Goal: Transaction & Acquisition: Purchase product/service

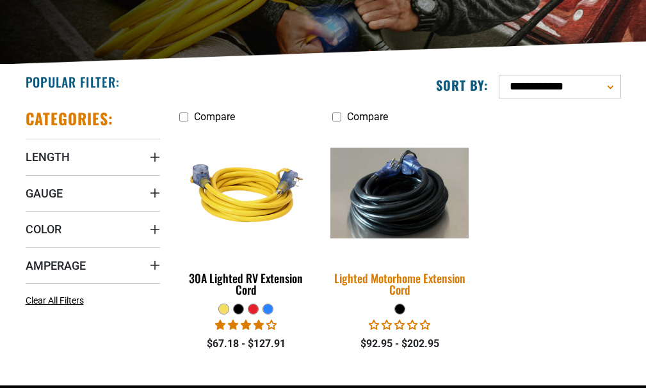
scroll to position [256, 0]
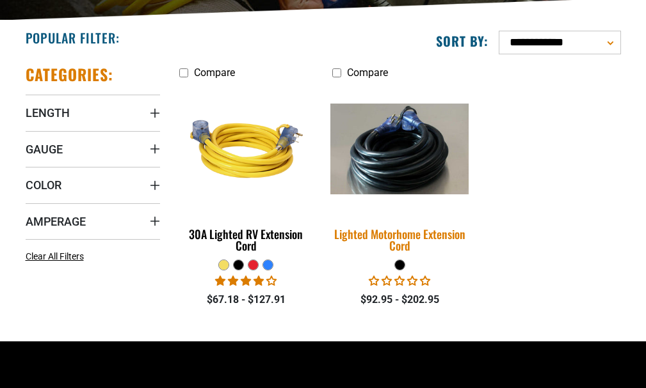
click at [411, 152] on img at bounding box center [399, 149] width 154 height 91
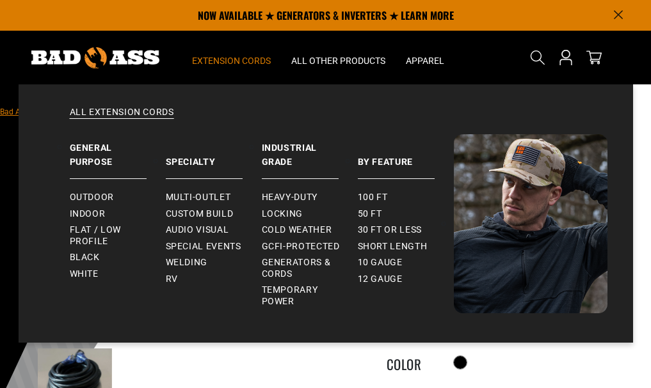
click at [216, 58] on span "Extension Cords" at bounding box center [231, 61] width 79 height 12
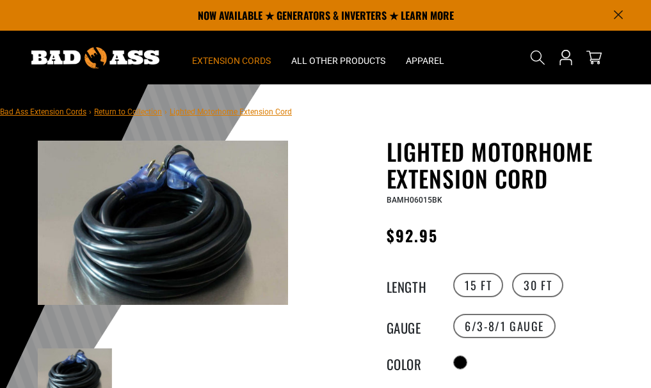
click at [216, 58] on span "Extension Cords" at bounding box center [231, 61] width 79 height 12
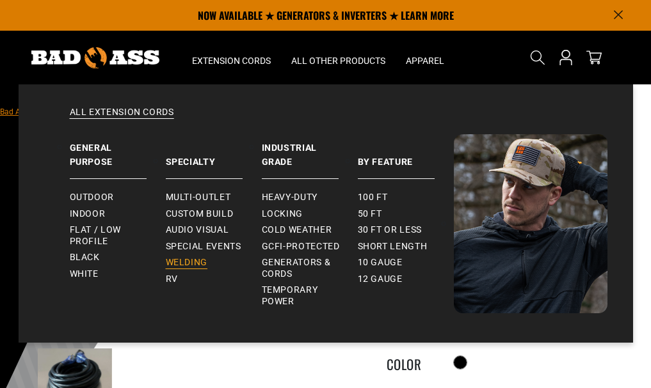
click at [178, 260] on span "Welding" at bounding box center [187, 263] width 42 height 12
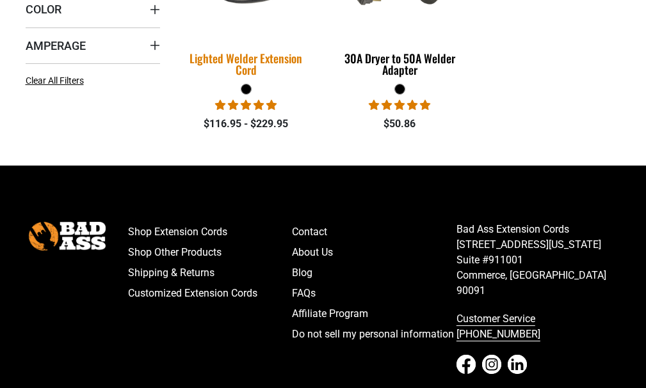
scroll to position [320, 0]
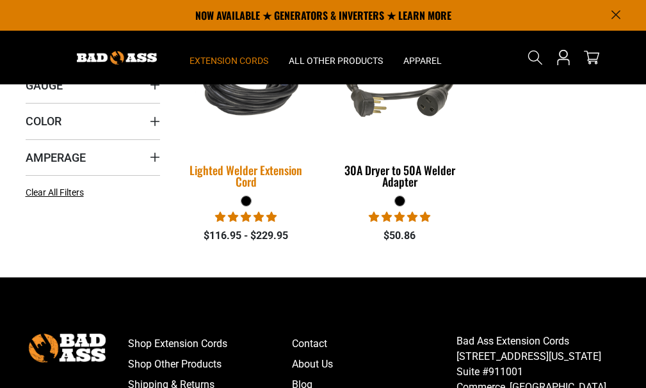
click at [248, 116] on img at bounding box center [247, 85] width 154 height 92
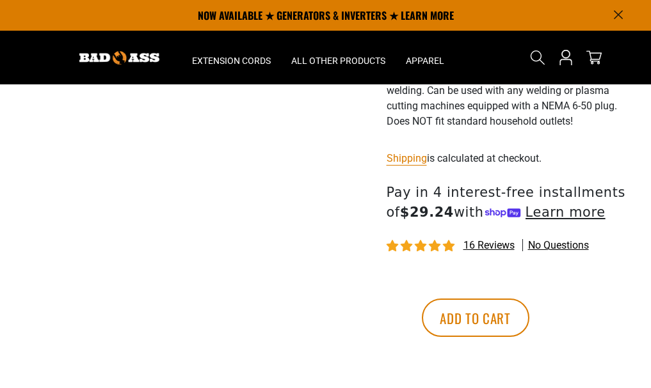
scroll to position [448, 0]
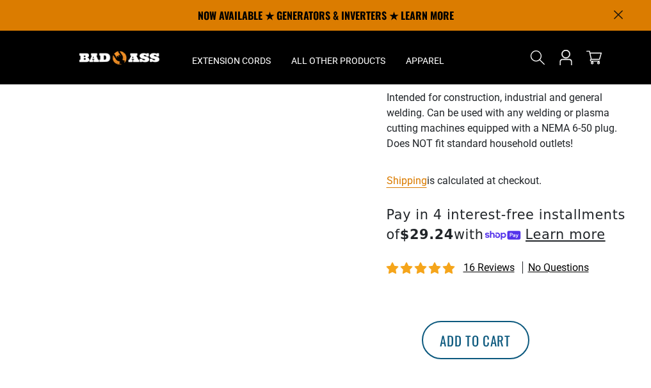
click at [529, 342] on button "Add to cart" at bounding box center [475, 340] width 107 height 38
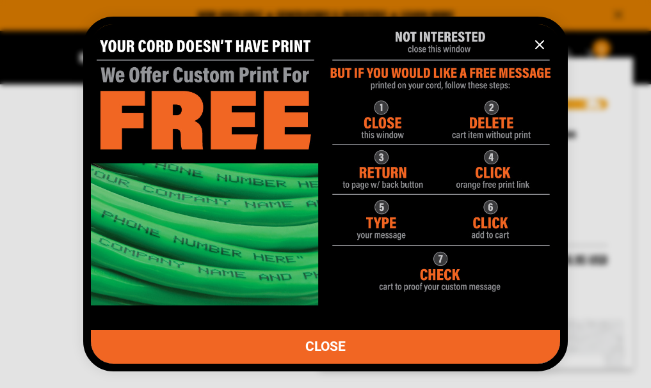
click at [391, 49] on img "information" at bounding box center [325, 159] width 469 height 293
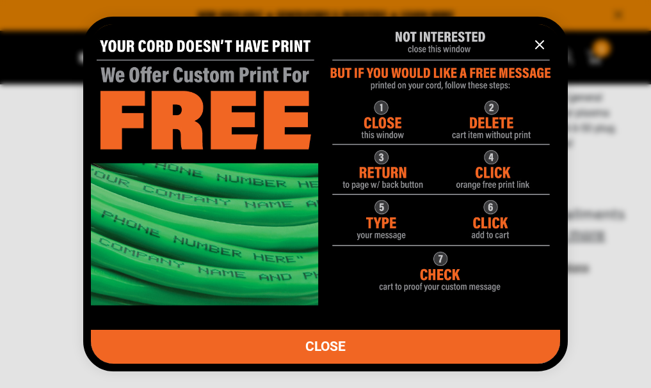
click at [539, 45] on icon "information" at bounding box center [540, 45] width 8 height 8
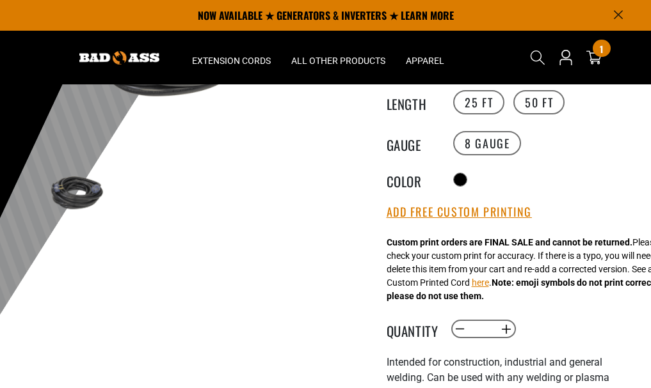
scroll to position [128, 0]
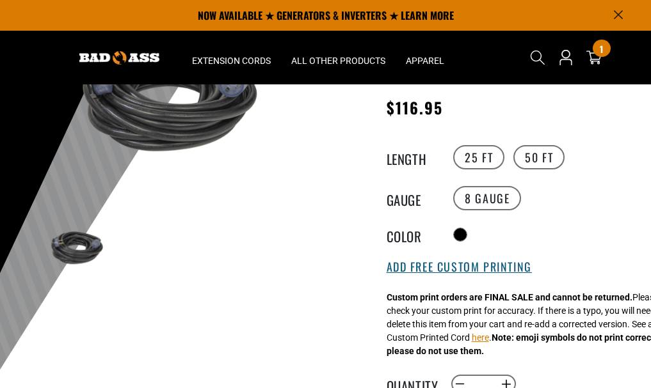
click at [425, 267] on button "Add Free Custom Printing" at bounding box center [458, 267] width 145 height 14
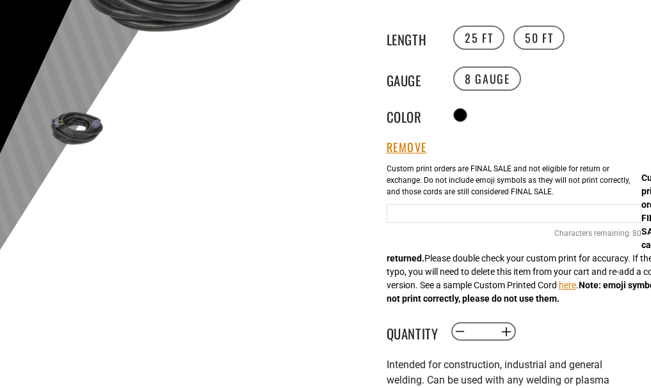
scroll to position [256, 0]
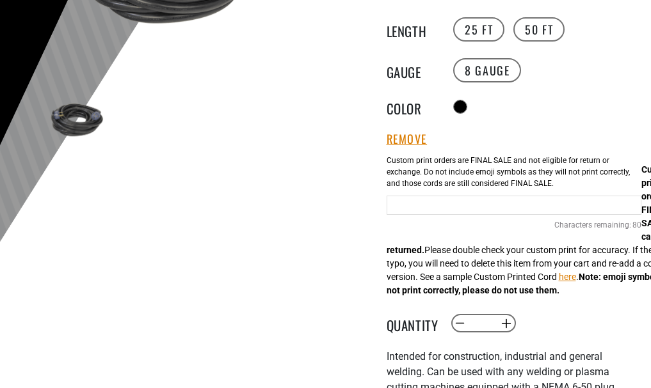
click at [401, 203] on input "text" at bounding box center [513, 205] width 255 height 19
click at [612, 278] on div "Lighted Welder Extension Cord Lighted Welder Extension Cord WLD08025BK Regular …" at bounding box center [513, 269] width 255 height 775
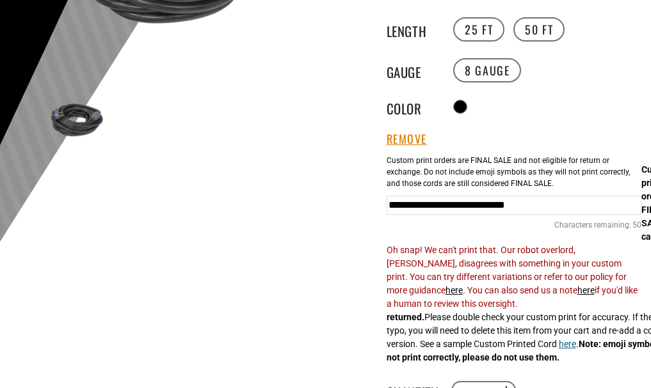
scroll to position [0, 0]
click at [621, 204] on input "**********" at bounding box center [513, 205] width 255 height 19
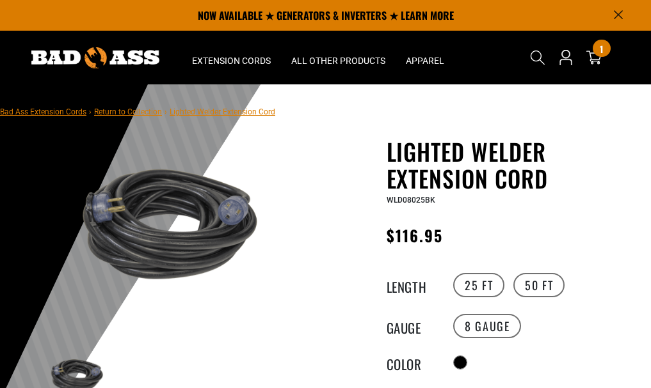
type input "**********"
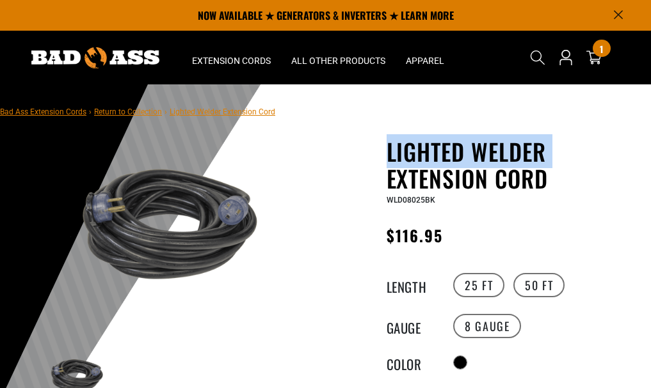
drag, startPoint x: 250, startPoint y: 194, endPoint x: 243, endPoint y: 195, distance: 7.8
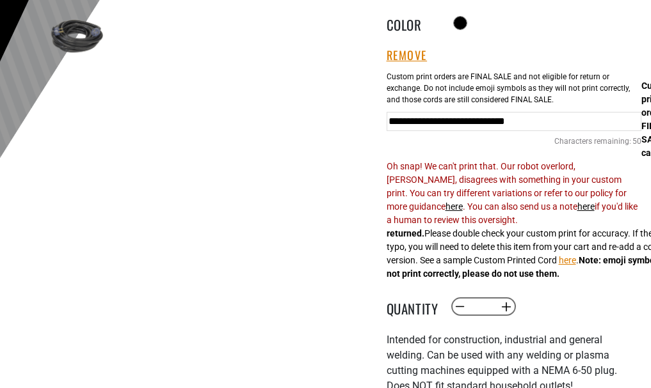
click at [484, 125] on input "**********" at bounding box center [513, 121] width 255 height 19
click at [493, 120] on input "**********" at bounding box center [513, 121] width 255 height 19
click at [559, 264] on button "here" at bounding box center [567, 260] width 17 height 13
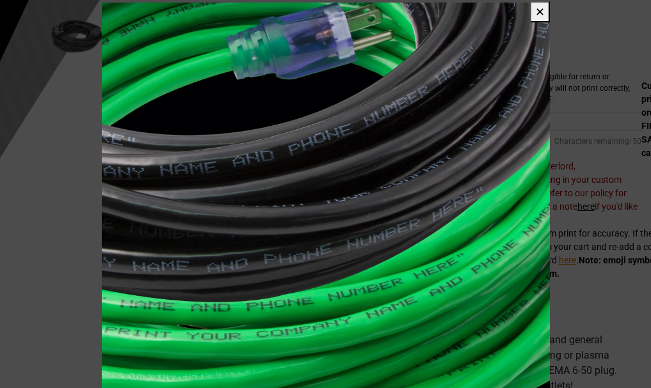
click at [541, 6] on button "✕" at bounding box center [540, 11] width 20 height 21
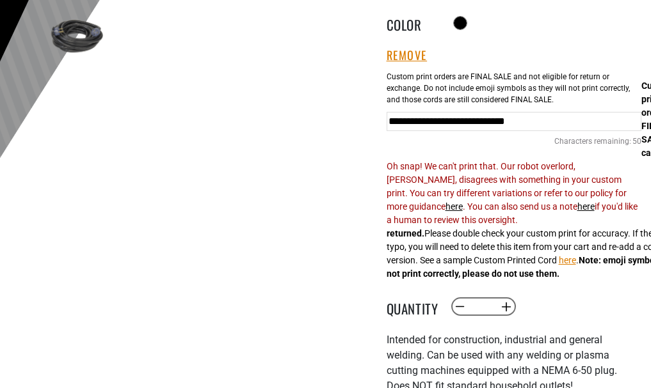
click at [567, 120] on input "**********" at bounding box center [513, 121] width 255 height 19
click at [463, 202] on link "here" at bounding box center [453, 207] width 17 height 10
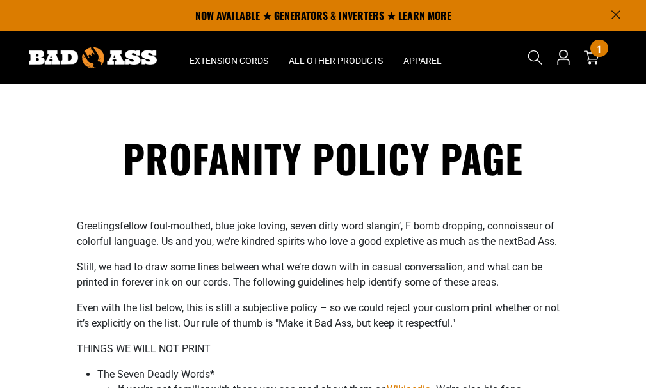
click at [617, 10] on icon "Announcement" at bounding box center [615, 14] width 9 height 9
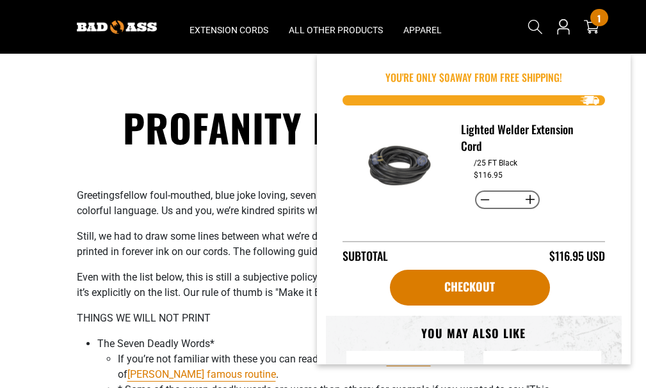
click at [481, 127] on h3 "Lighted Welder Extension Cord" at bounding box center [528, 137] width 134 height 33
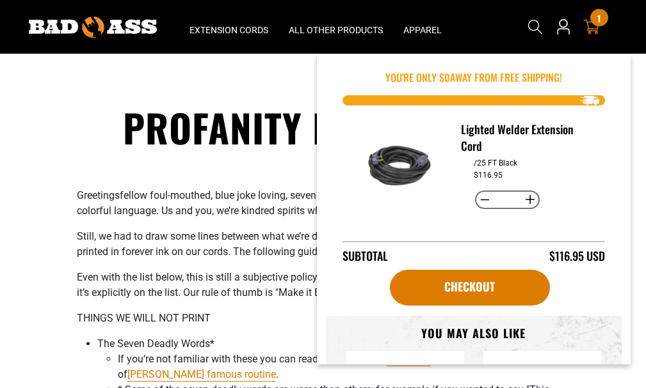
click at [589, 27] on icon at bounding box center [591, 27] width 17 height 17
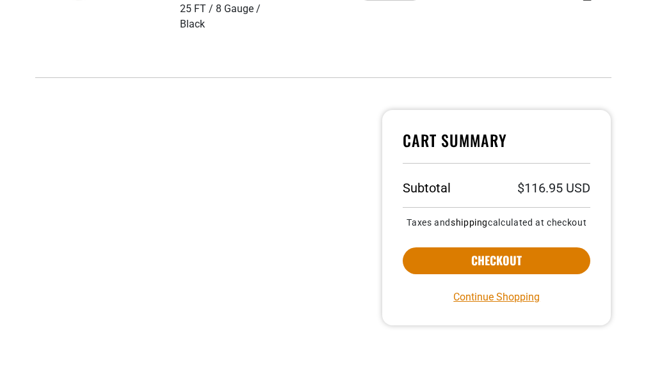
scroll to position [320, 0]
